Goal: Book appointment/travel/reservation

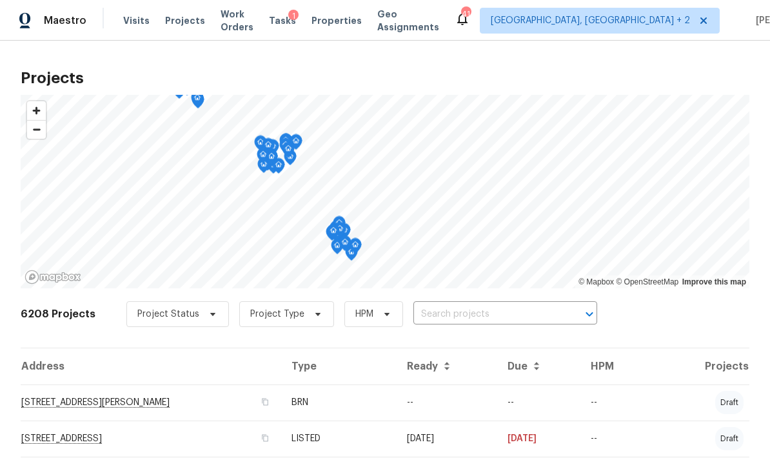
click at [133, 19] on span "Visits" at bounding box center [136, 20] width 26 height 13
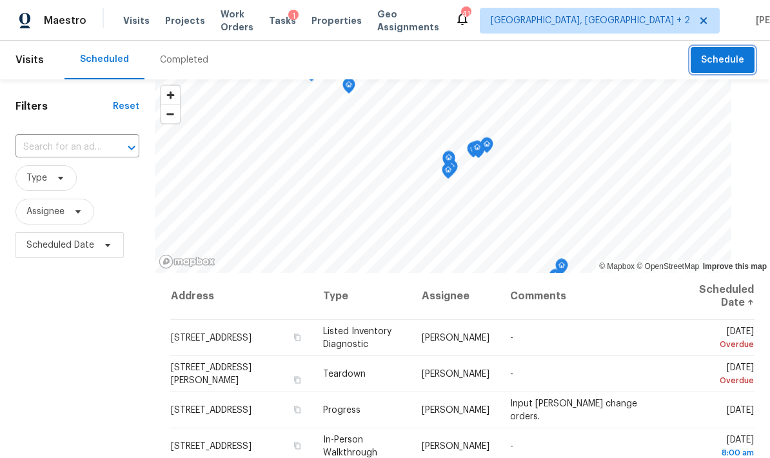
click at [538, 59] on span "Schedule" at bounding box center [722, 60] width 43 height 16
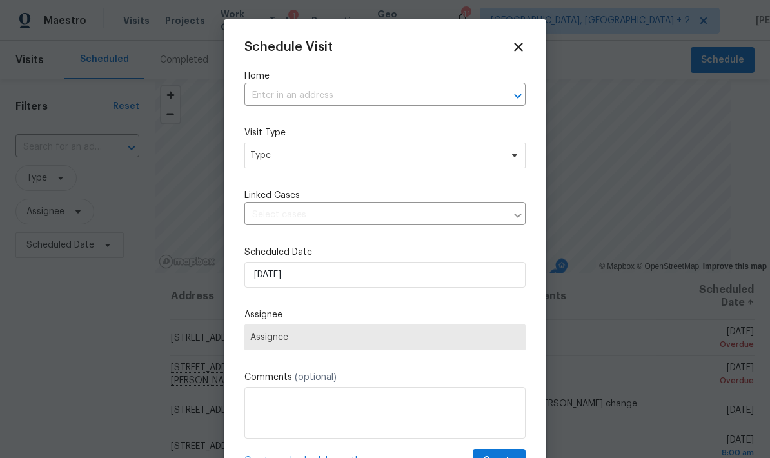
click at [391, 89] on input "text" at bounding box center [367, 96] width 245 height 20
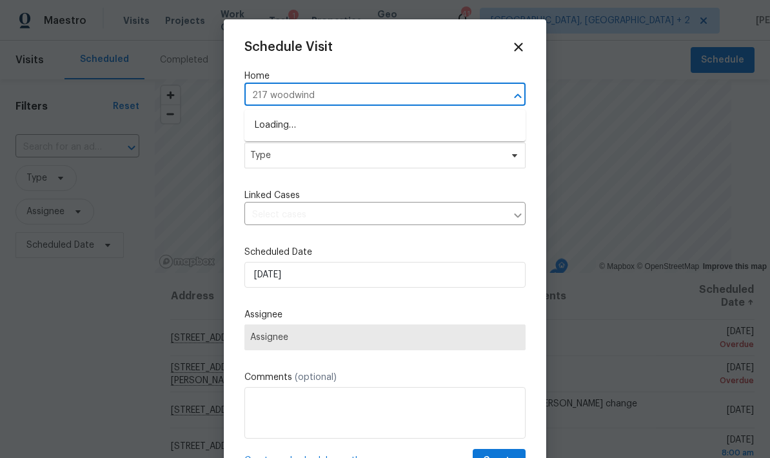
type input "217 woodwinds"
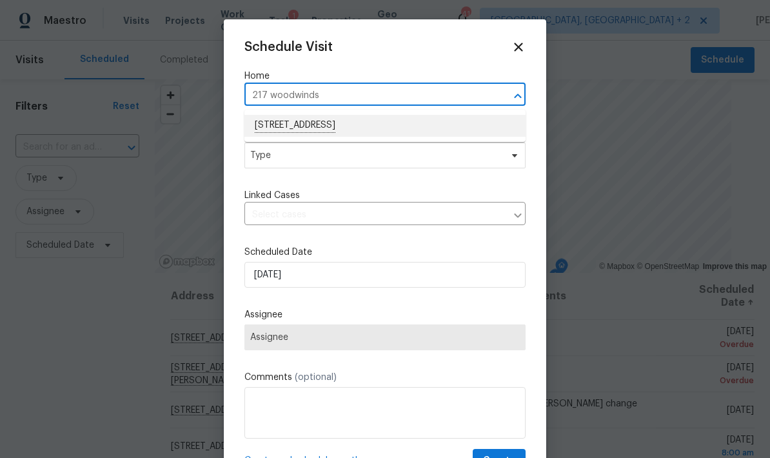
click at [422, 117] on li "[STREET_ADDRESS]" at bounding box center [385, 126] width 281 height 22
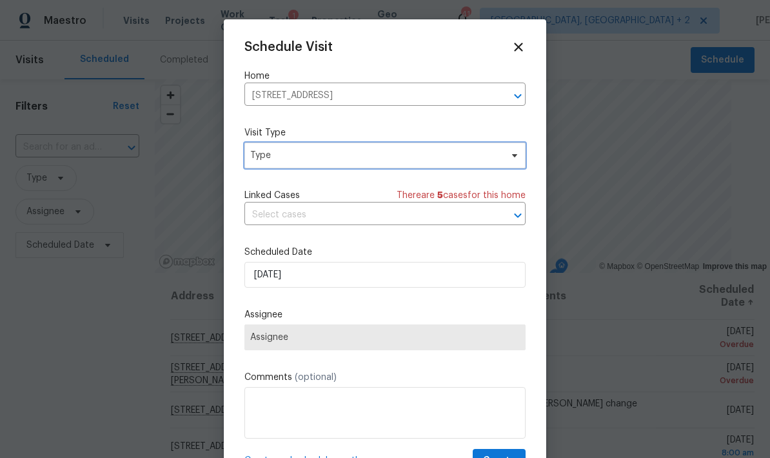
click at [496, 156] on span "Type" at bounding box center [375, 155] width 251 height 13
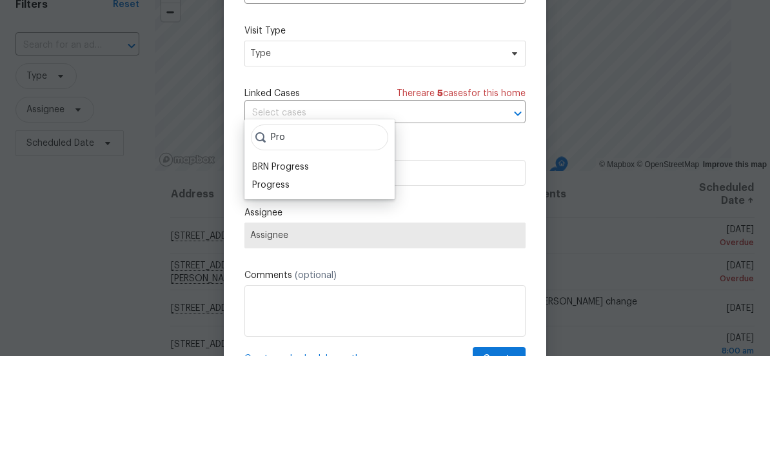
scroll to position [52, 0]
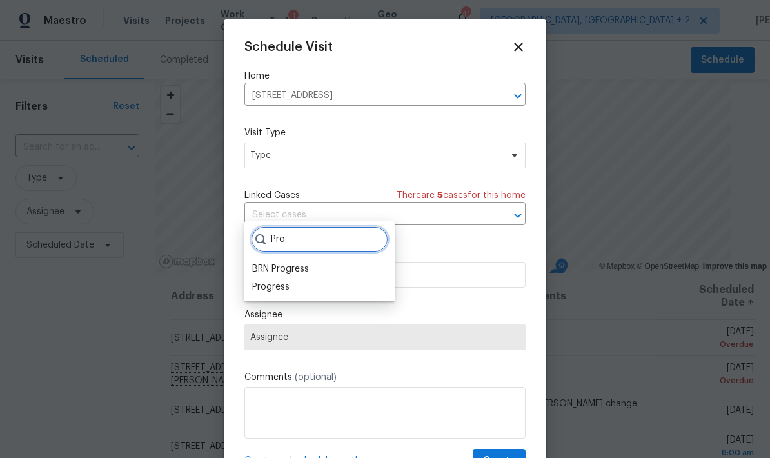
type input "Pro"
click at [276, 281] on div "Progress" at bounding box center [270, 287] width 37 height 13
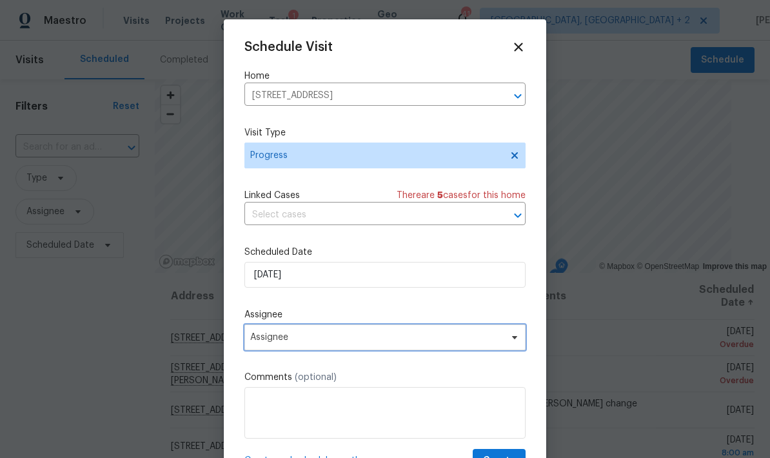
click at [305, 343] on span "Assignee" at bounding box center [376, 337] width 253 height 10
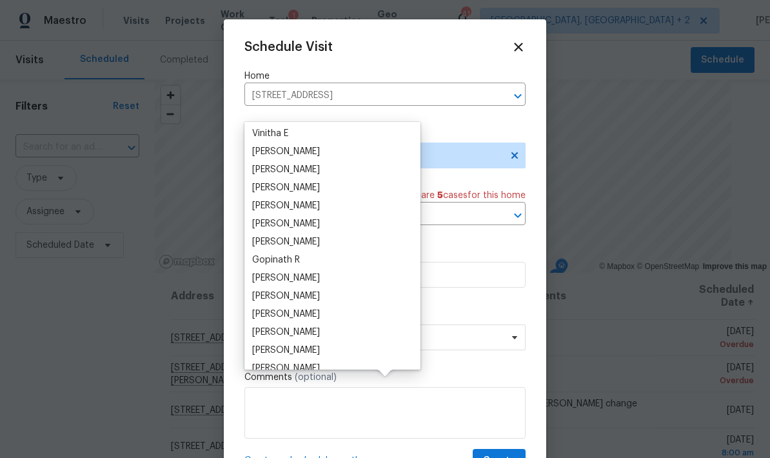
scroll to position [57, 0]
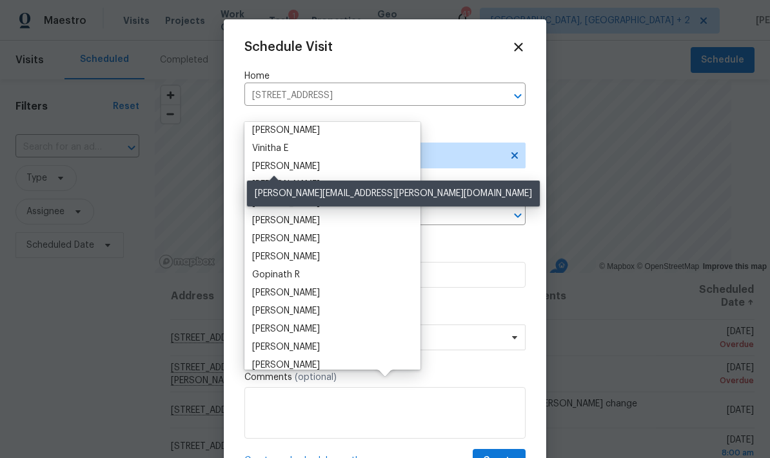
click at [283, 160] on div "[PERSON_NAME]" at bounding box center [286, 166] width 68 height 13
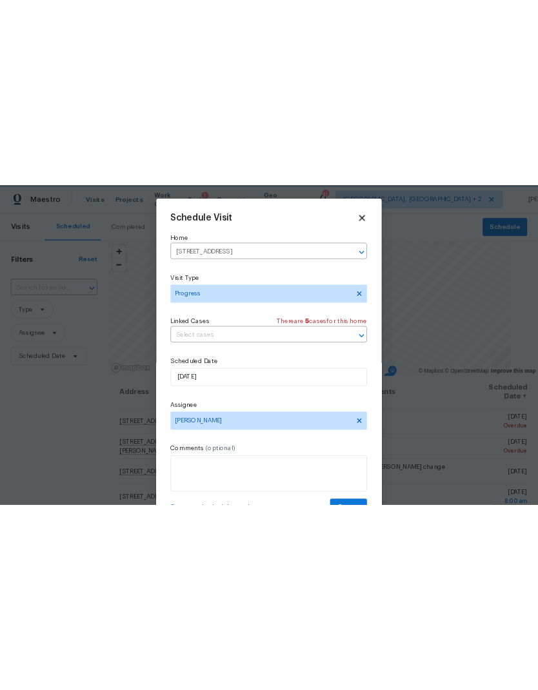
scroll to position [0, 0]
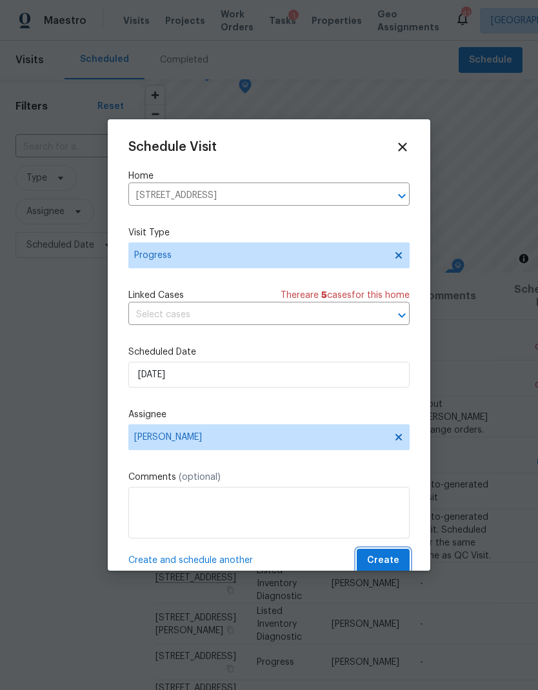
click at [399, 562] on button "Create" at bounding box center [383, 561] width 53 height 24
